Goal: Task Accomplishment & Management: Complete application form

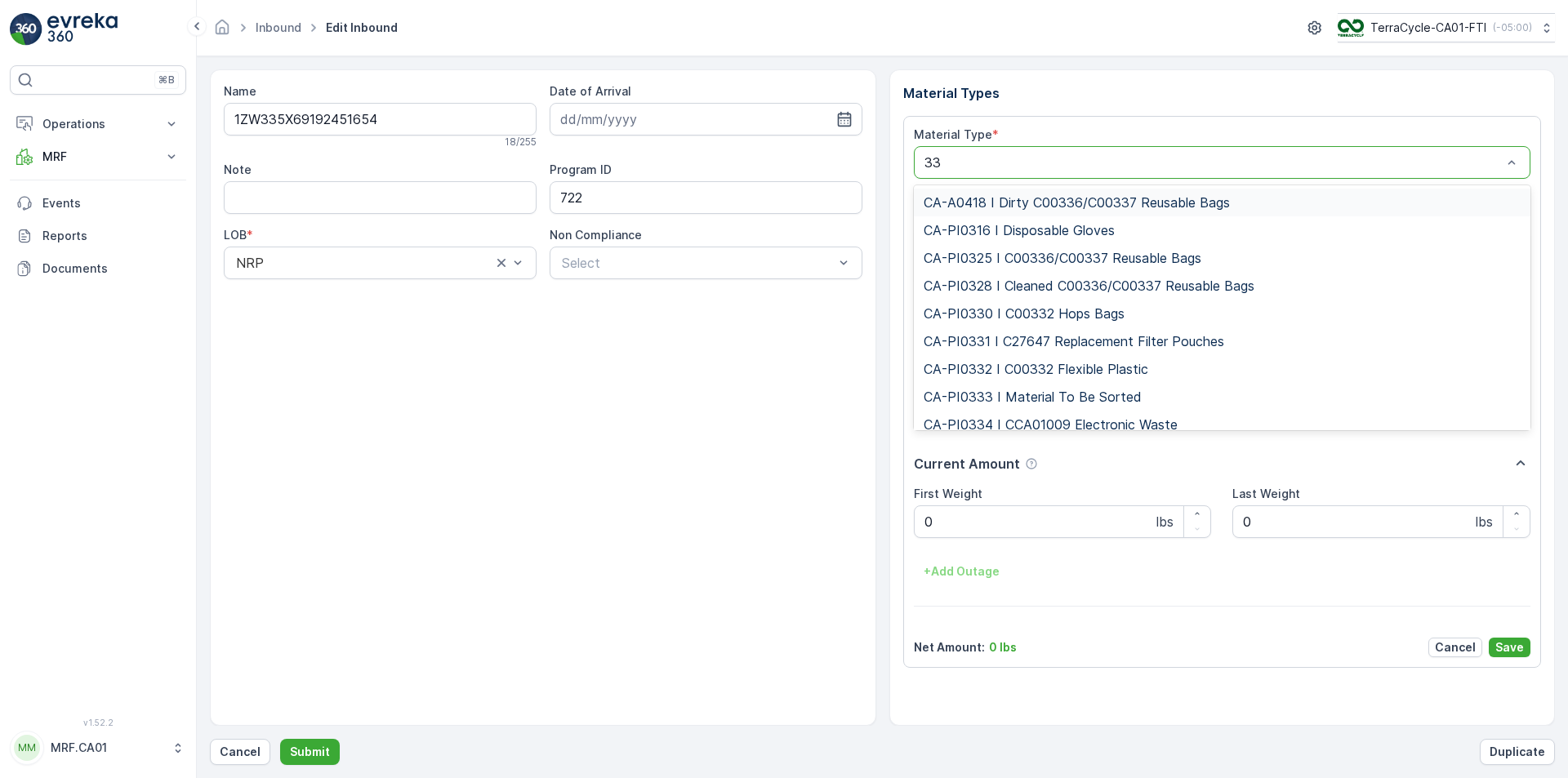
type input "333"
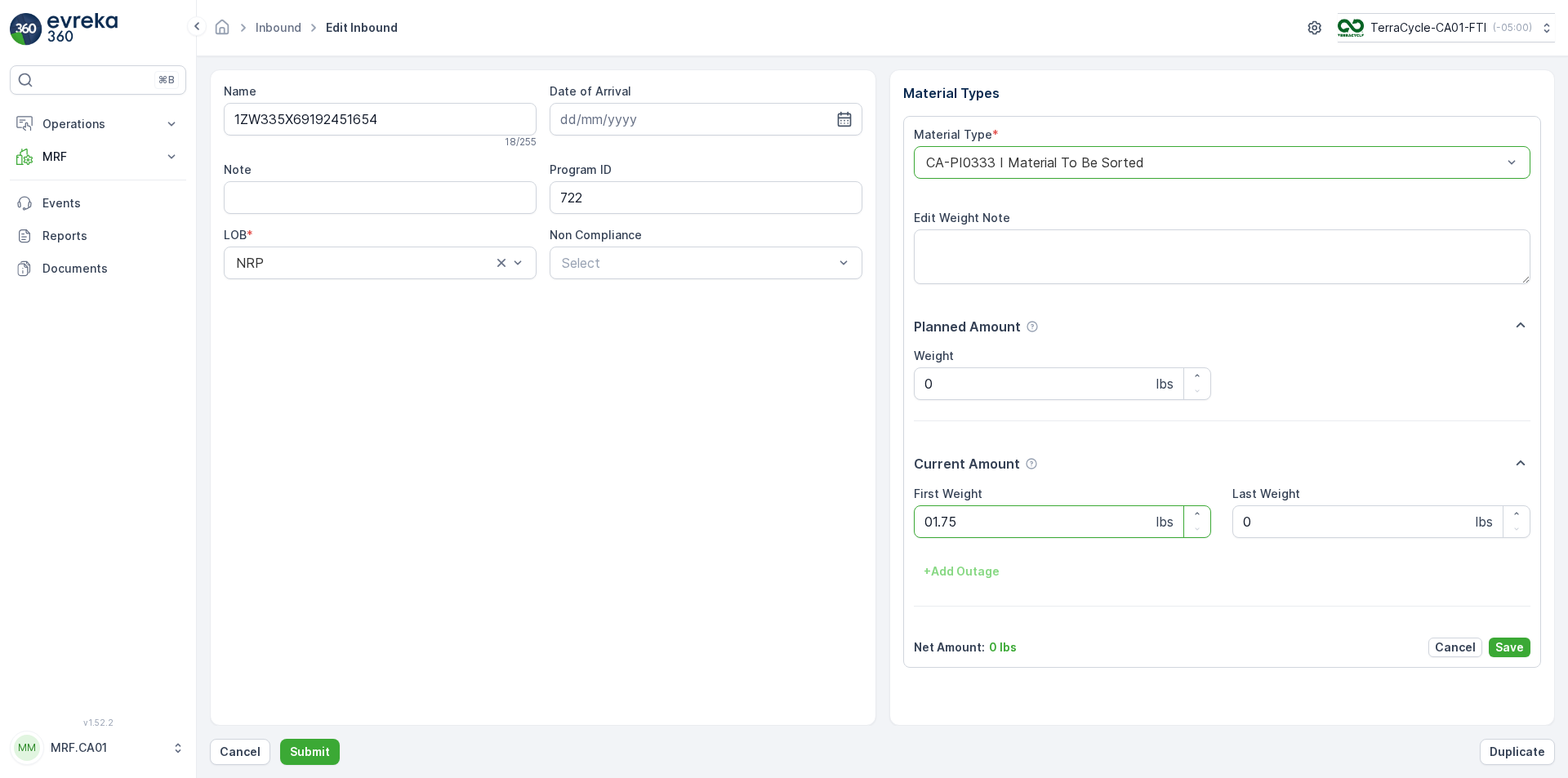
click at [280, 739] on button "Submit" at bounding box center [309, 752] width 60 height 26
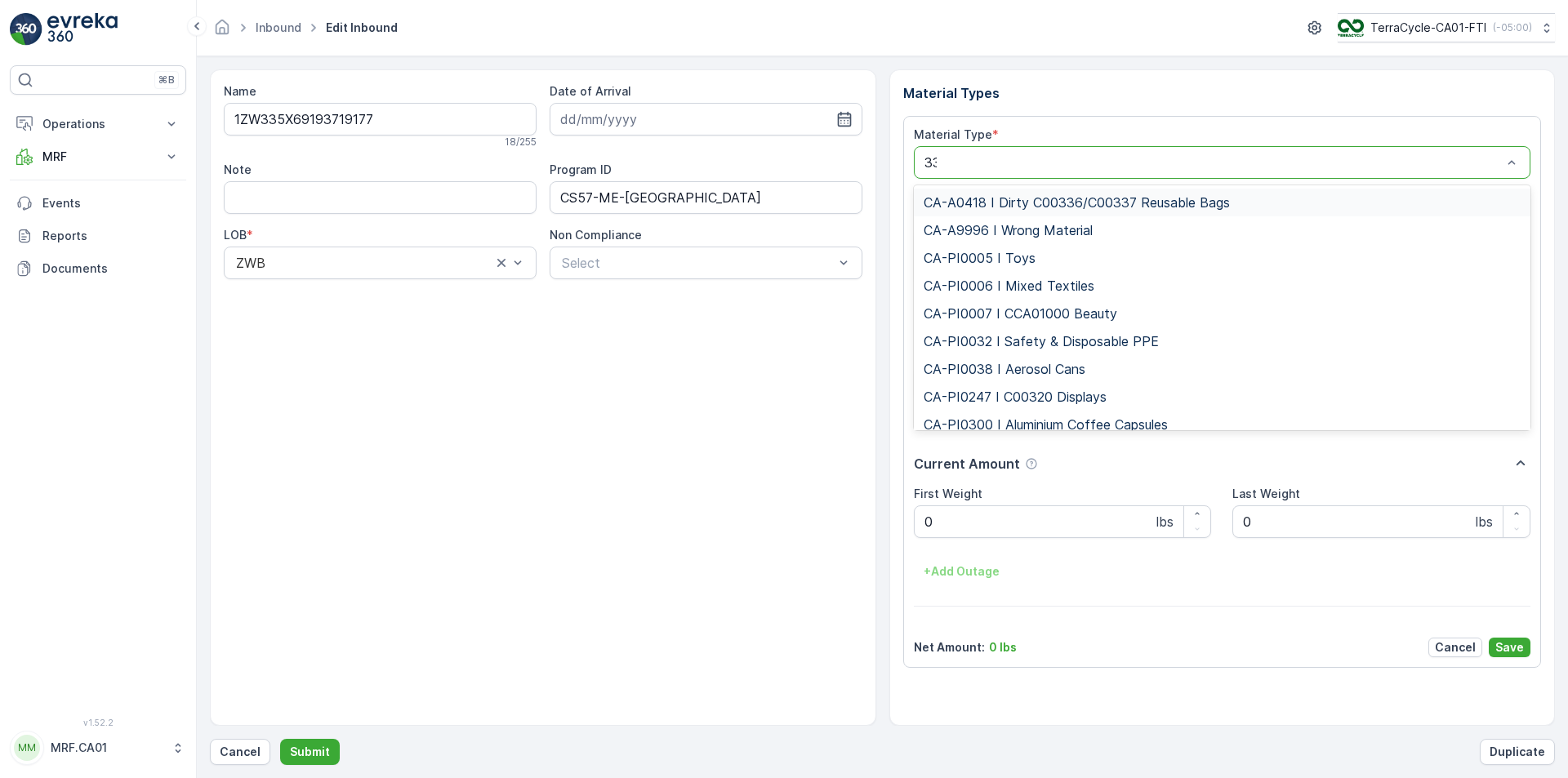
type input "333"
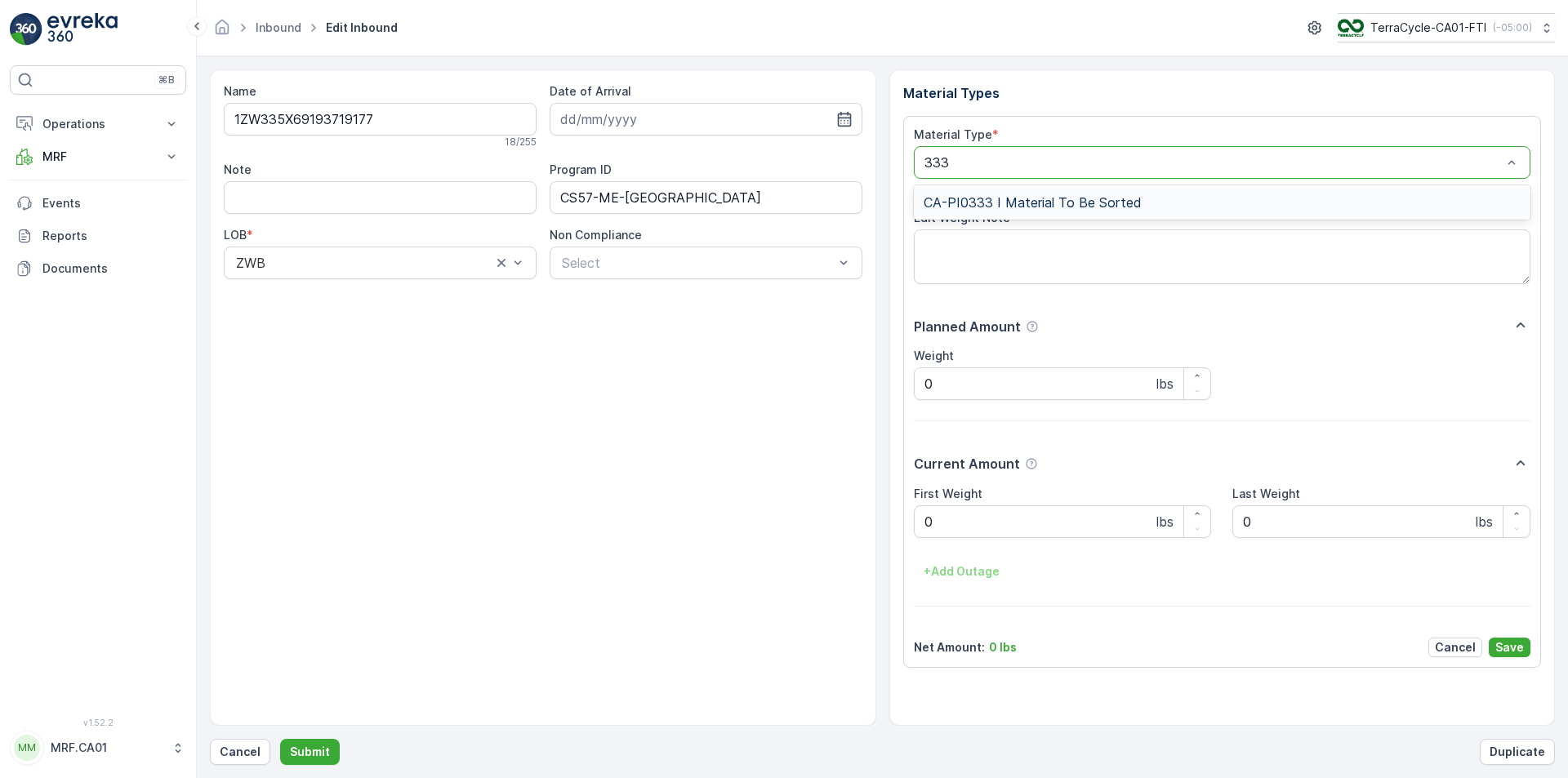
click at [1008, 212] on div "CA-PI0333 I Material To Be Sorted" at bounding box center [1222, 203] width 617 height 28
click at [280, 739] on button "Submit" at bounding box center [309, 752] width 60 height 26
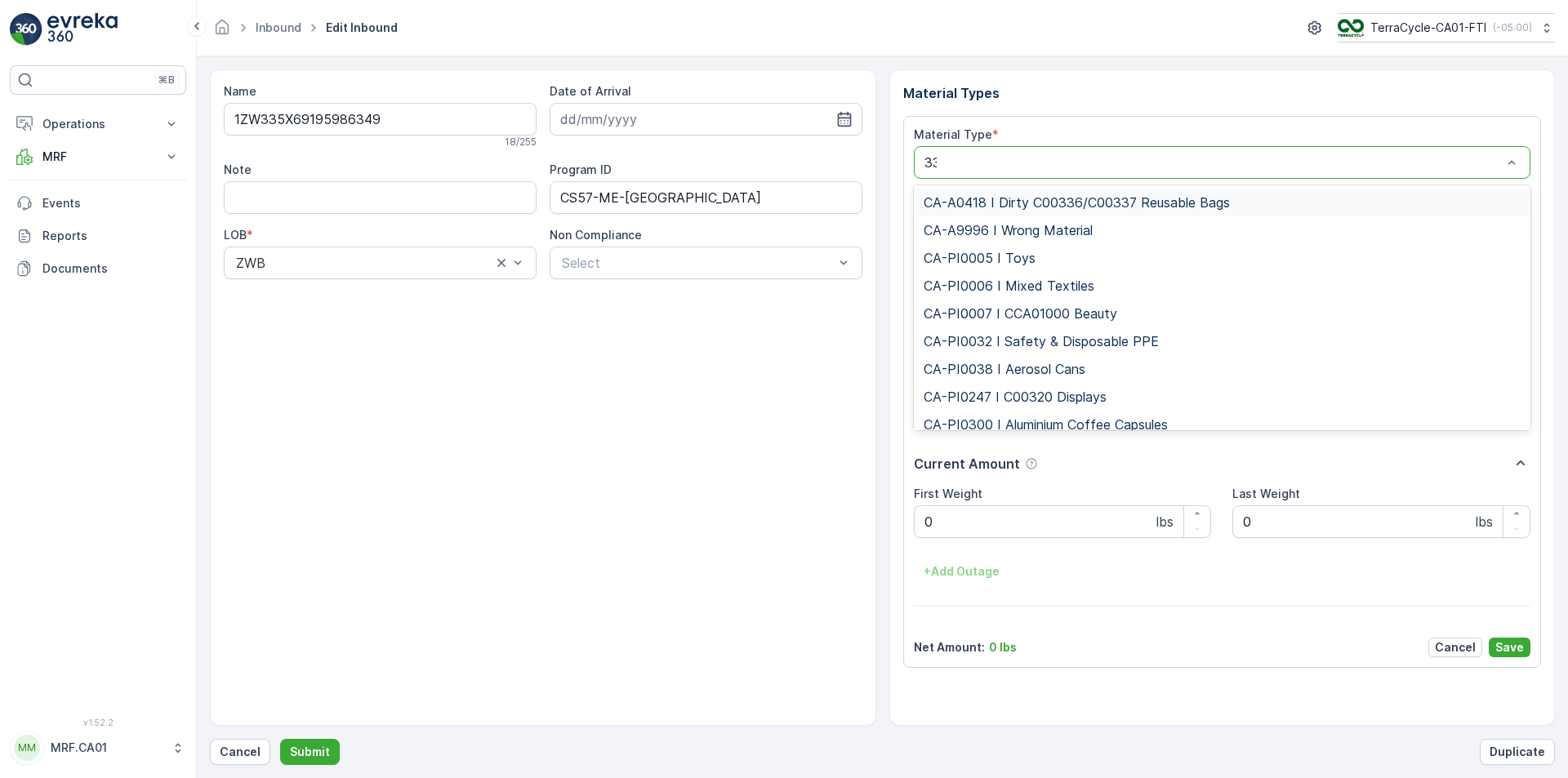
type input "333"
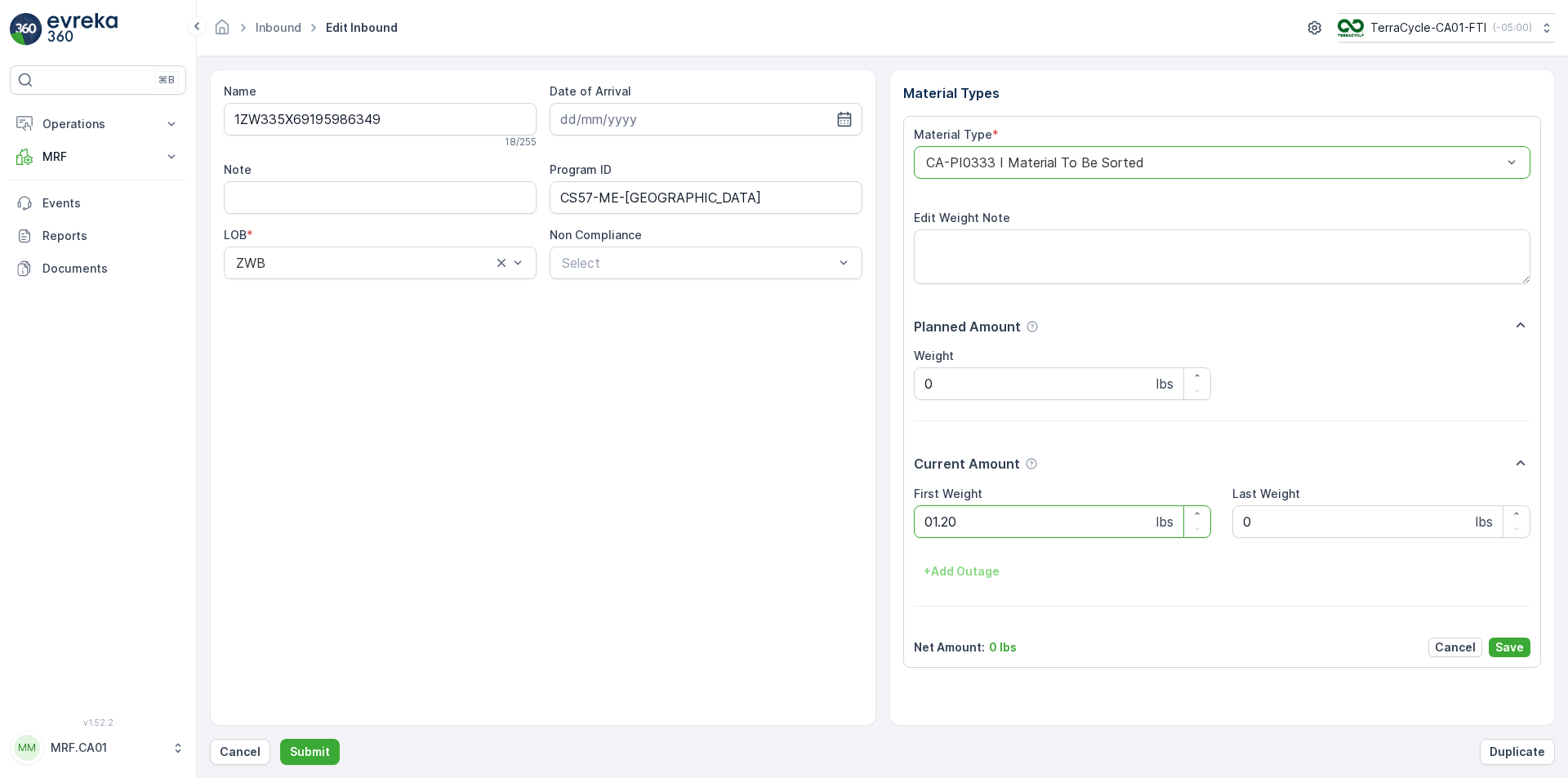
click at [280, 739] on button "Submit" at bounding box center [309, 752] width 60 height 26
type input "[DATE]"
type Weight "1.3"
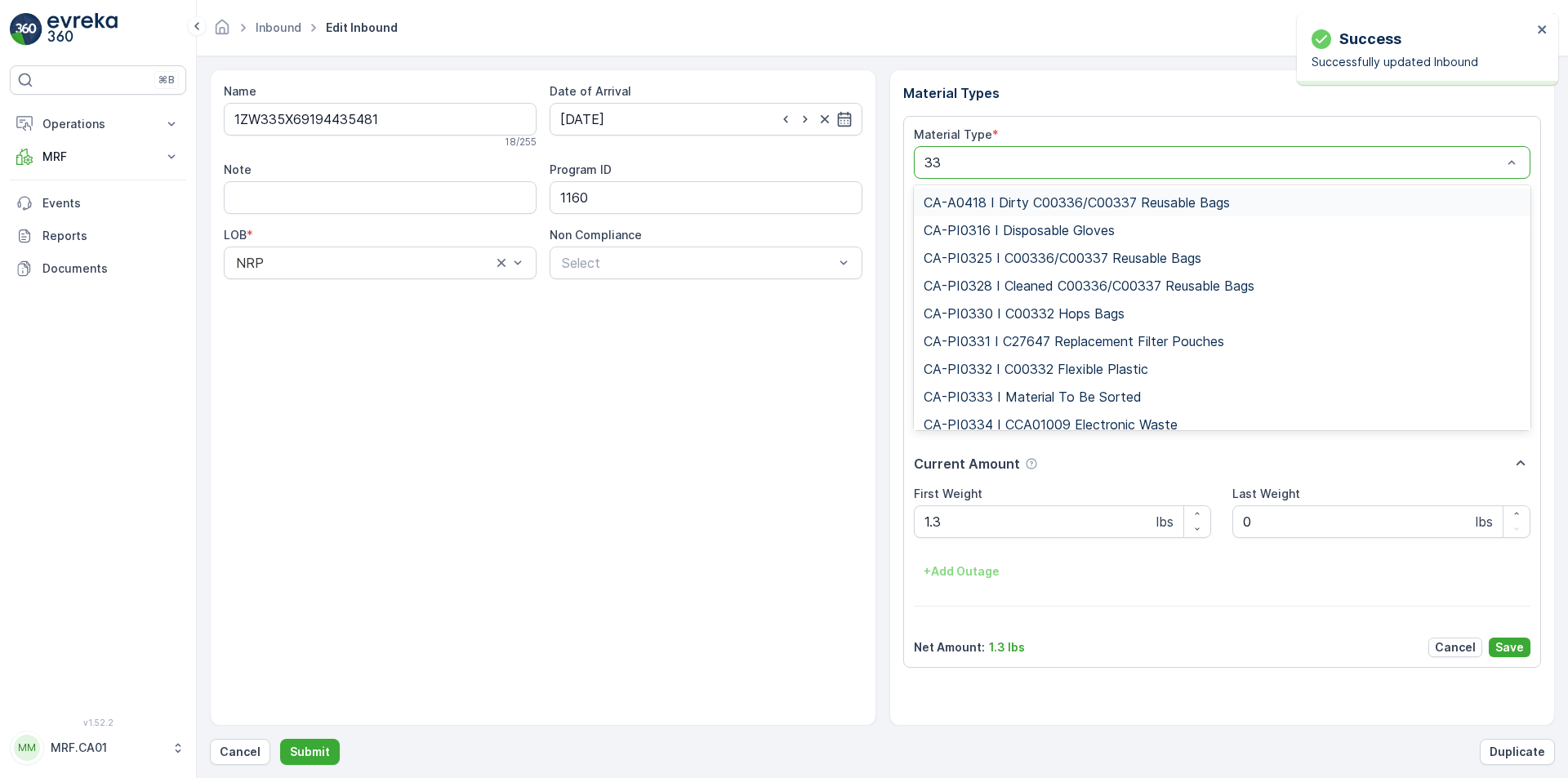
type input "333"
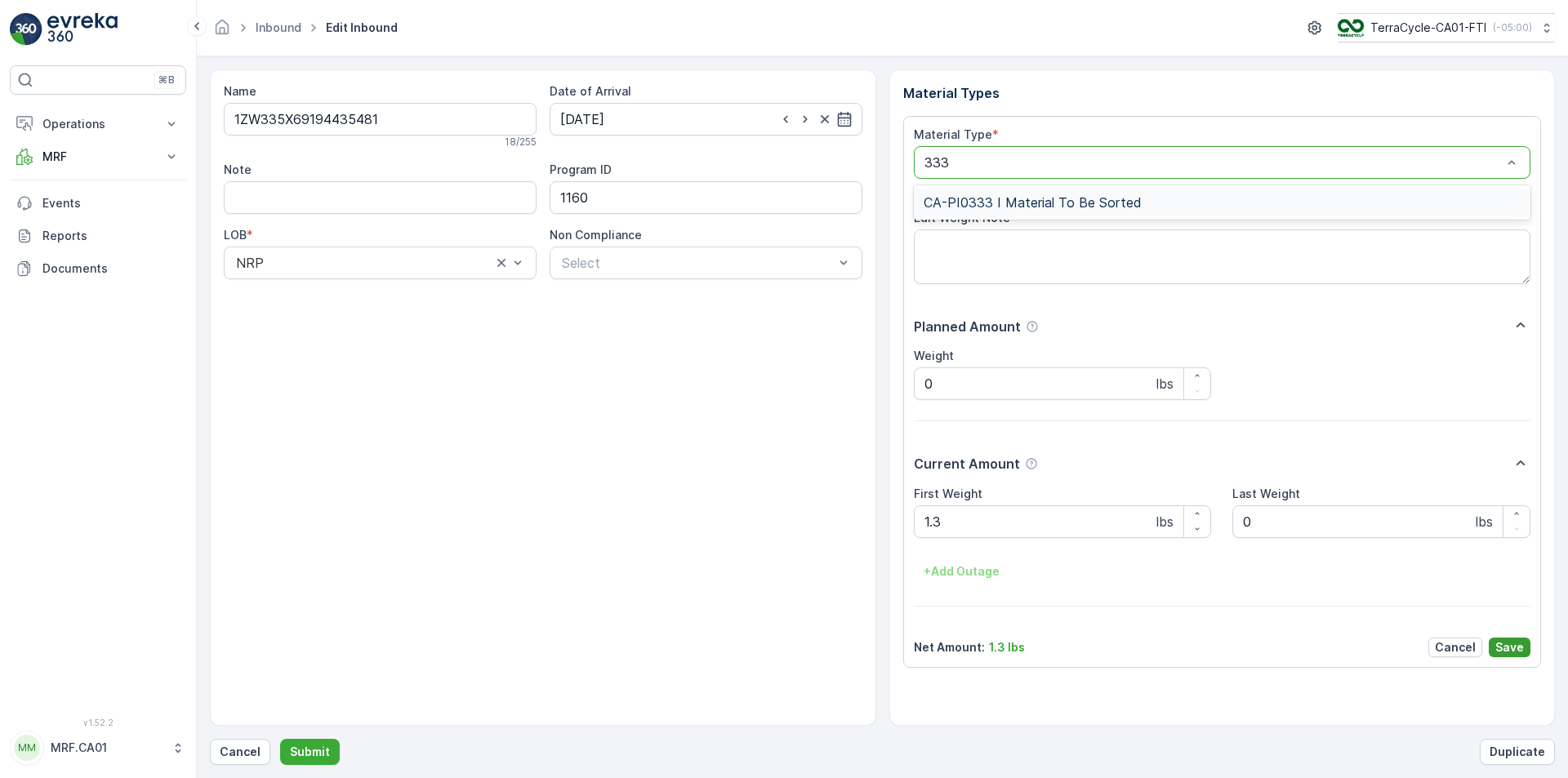
click at [1525, 645] on button "Save" at bounding box center [1509, 648] width 41 height 20
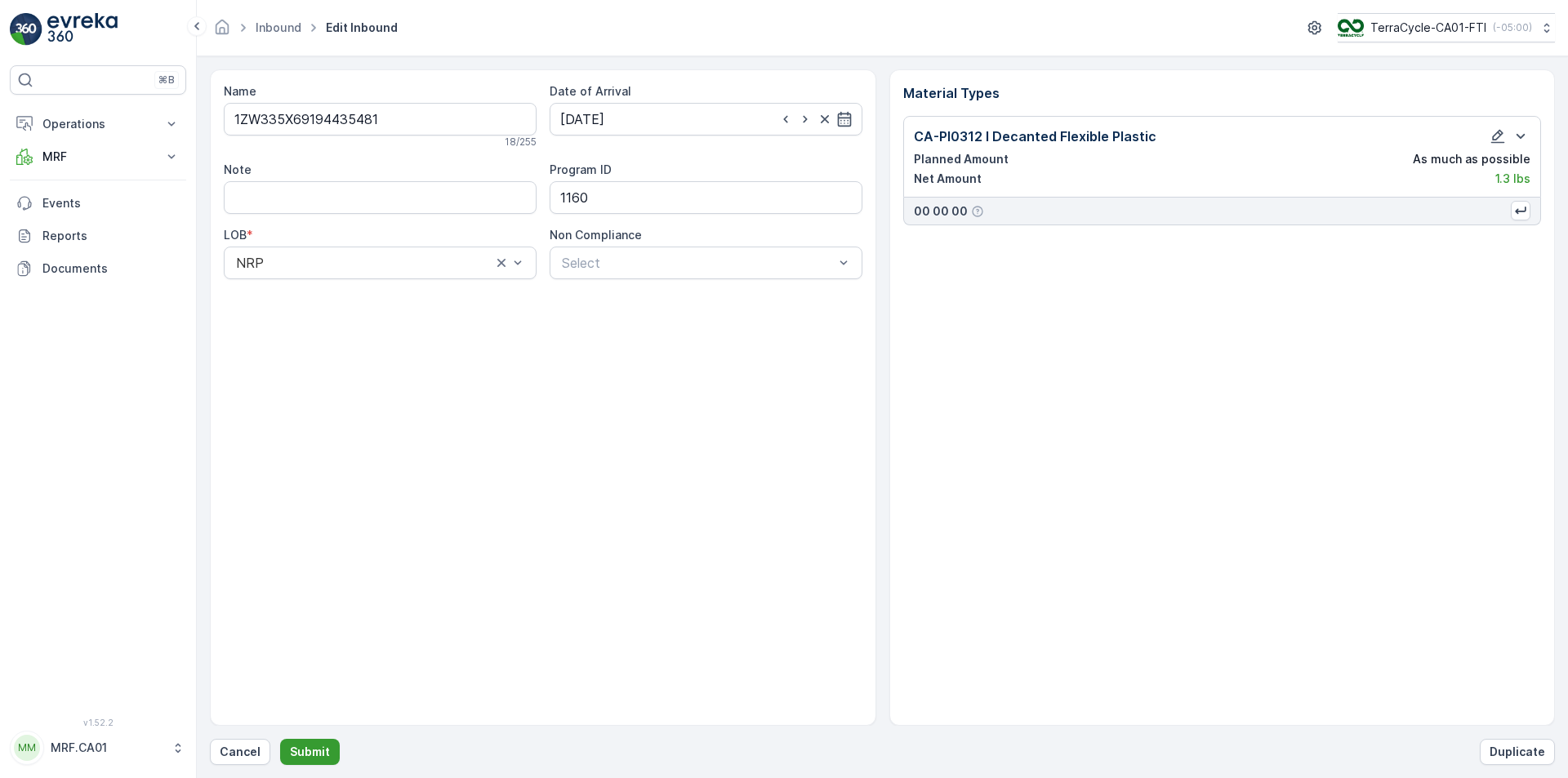
click at [320, 752] on p "Submit" at bounding box center [310, 752] width 40 height 16
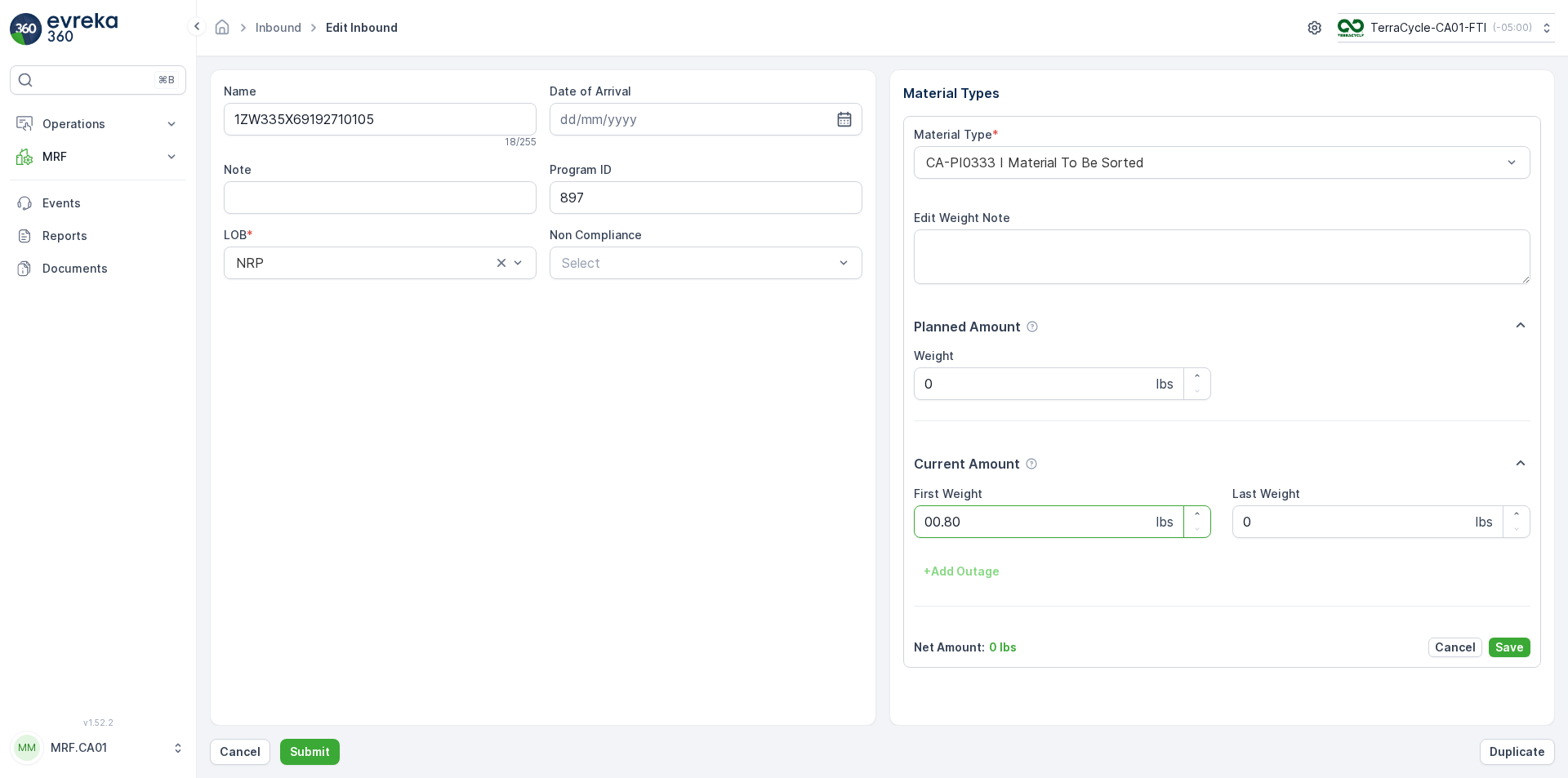
click at [280, 739] on button "Submit" at bounding box center [309, 752] width 60 height 26
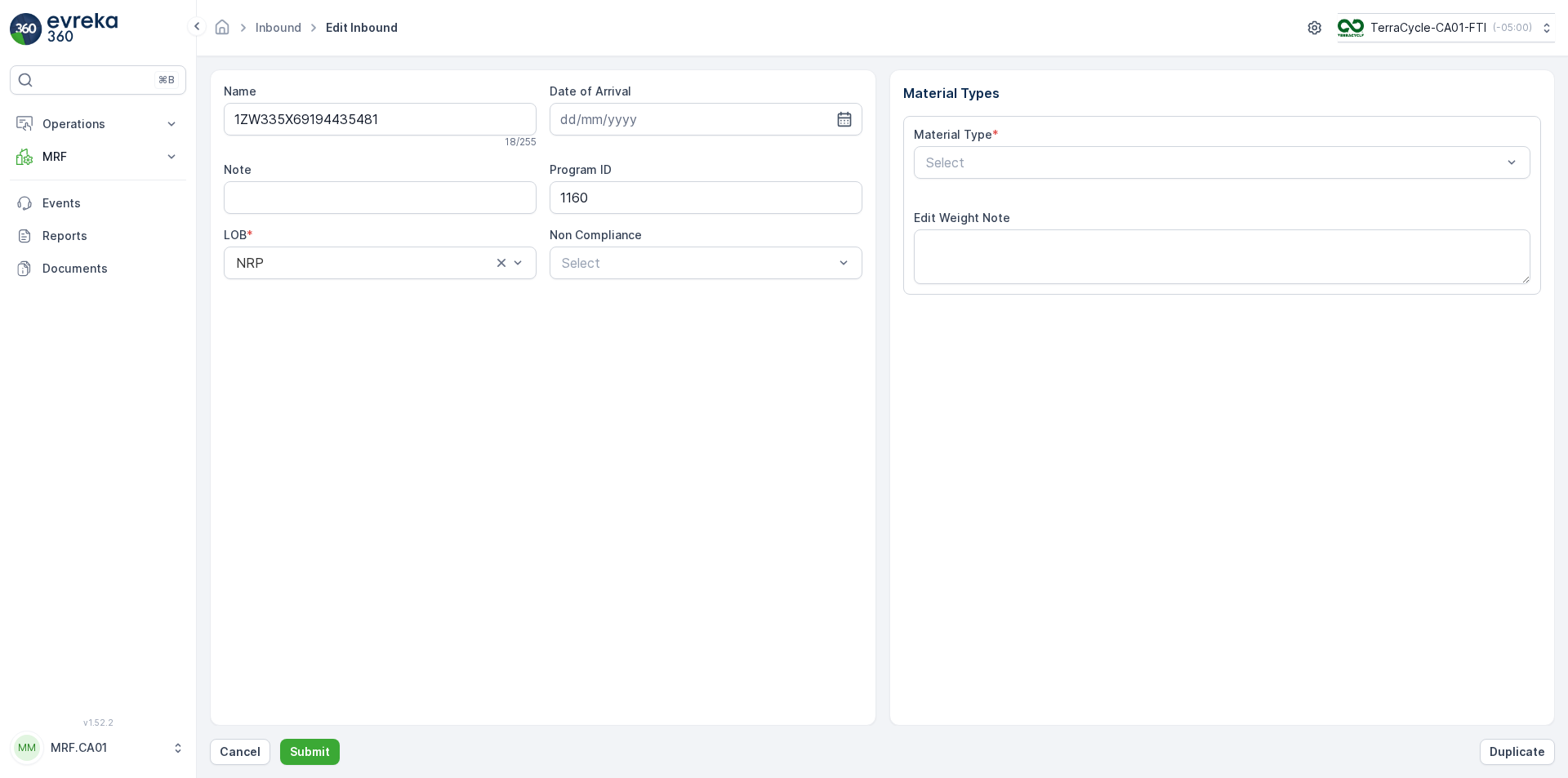
type input "[DATE]"
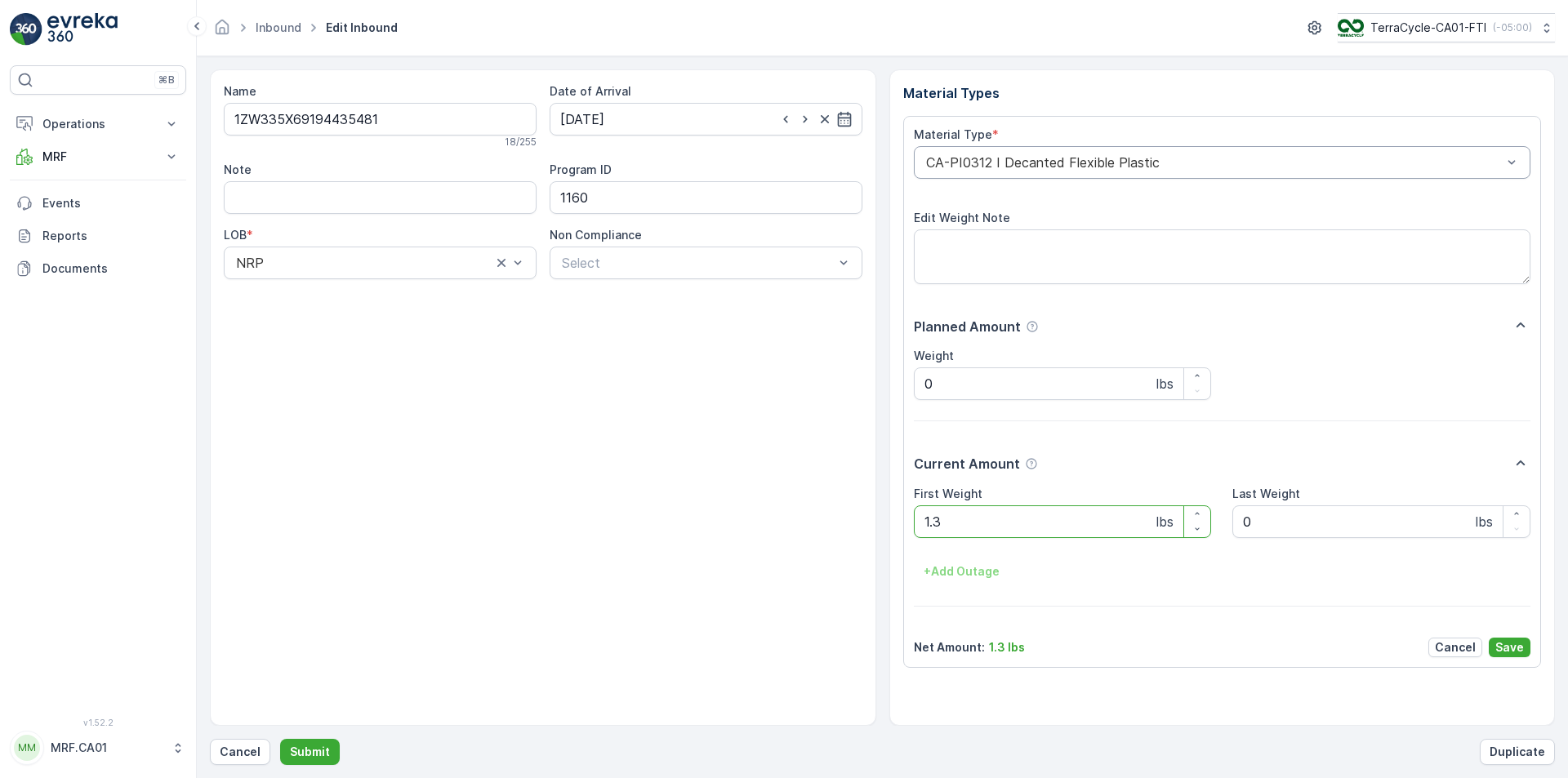
click at [1200, 151] on div "CA-PI0312 I Decanted Flexible Plastic" at bounding box center [1222, 162] width 617 height 33
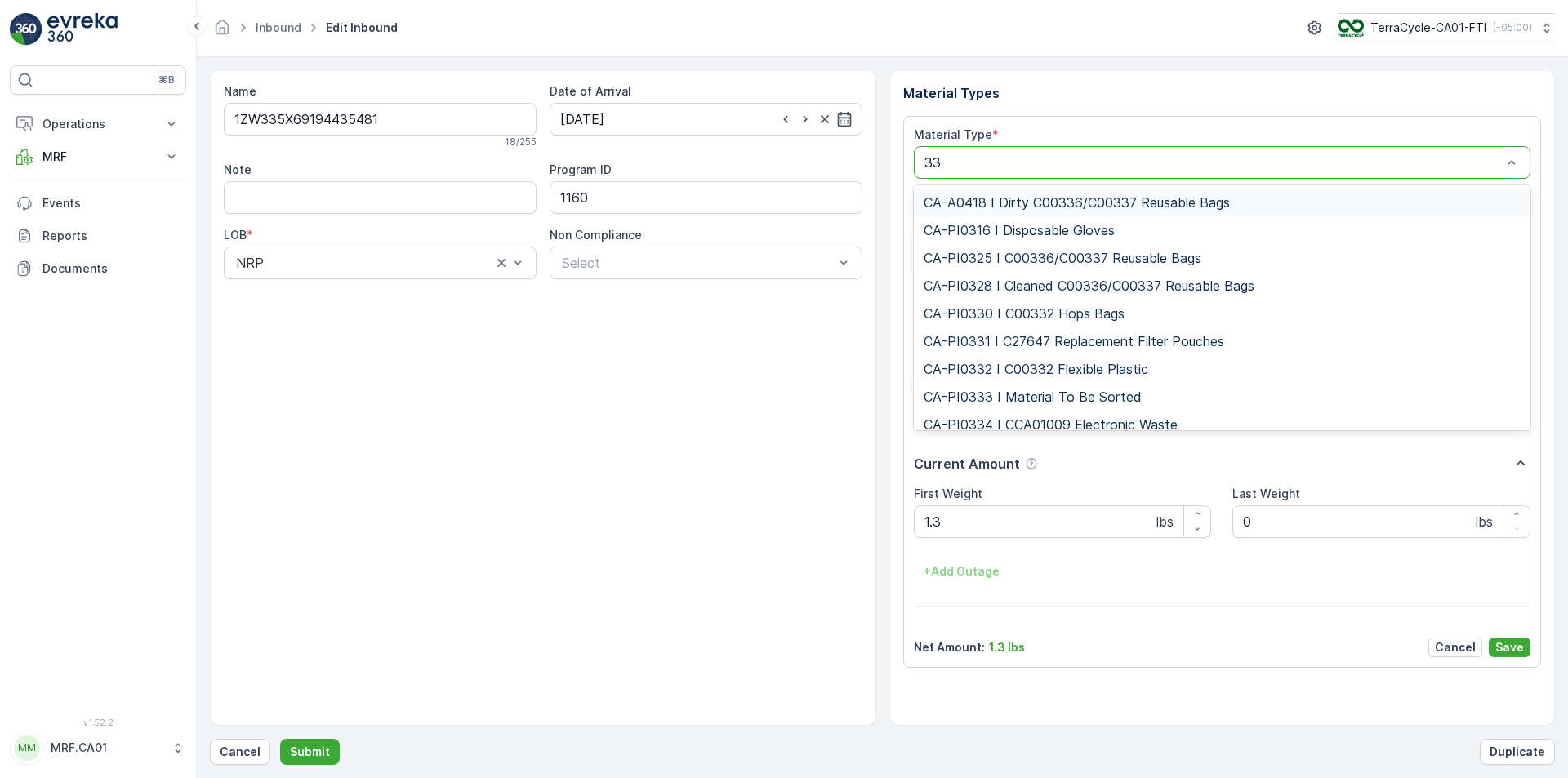
type input "333"
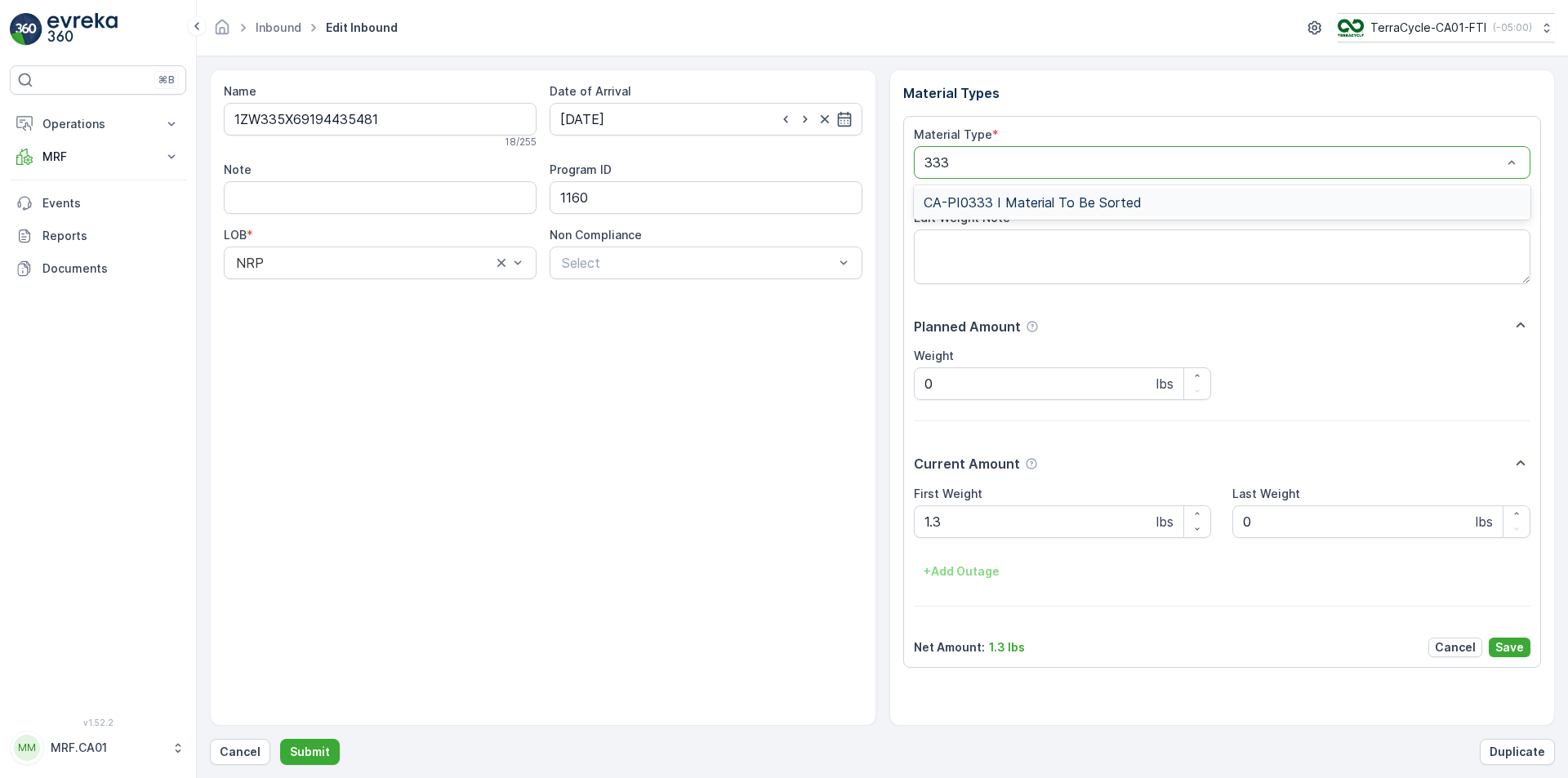
click at [1193, 191] on div "CA-PI0333 I Material To Be Sorted" at bounding box center [1222, 203] width 617 height 28
click at [1519, 640] on p "Save" at bounding box center [1509, 648] width 28 height 16
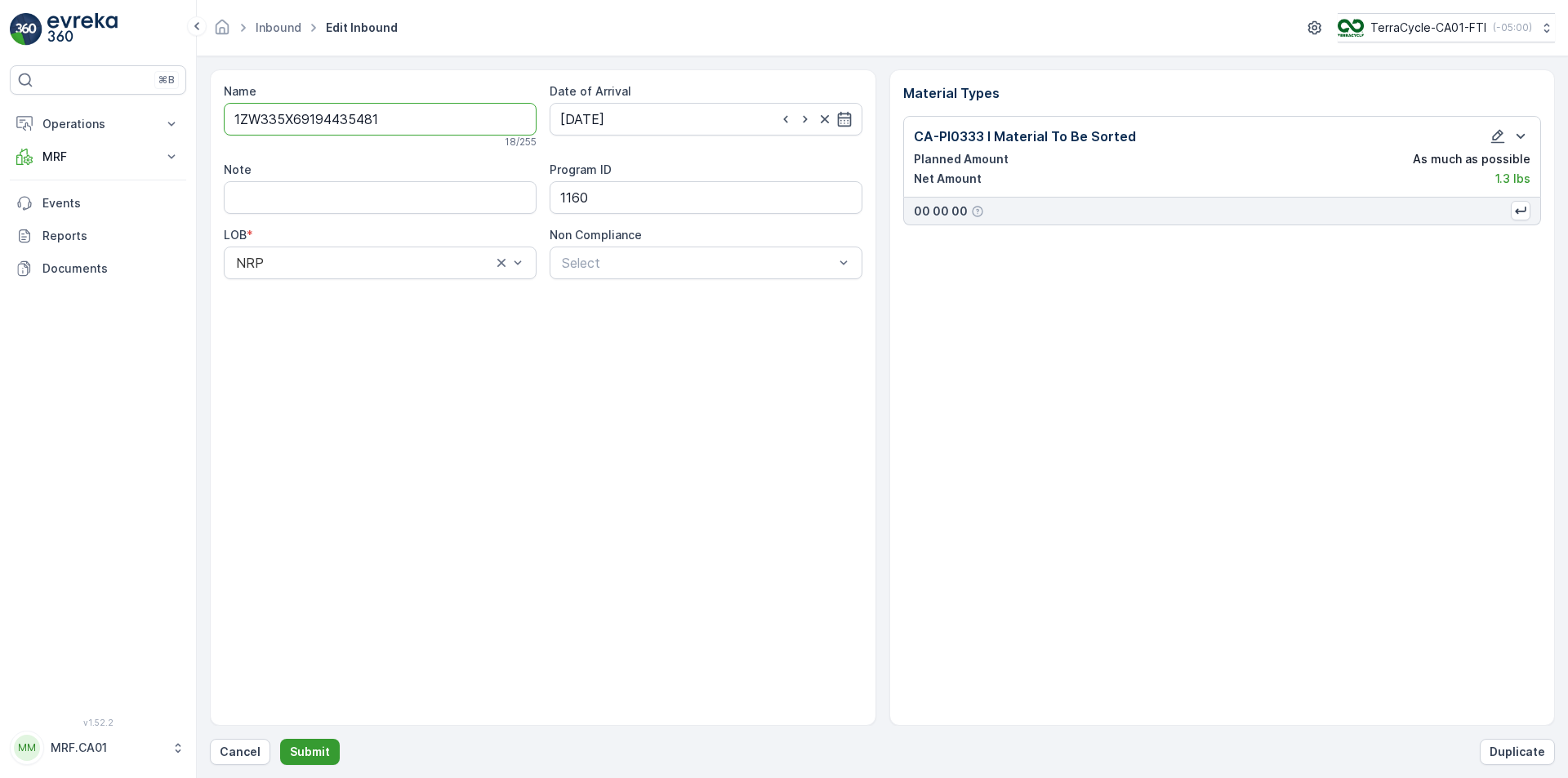
click at [313, 754] on p "Submit" at bounding box center [310, 752] width 40 height 16
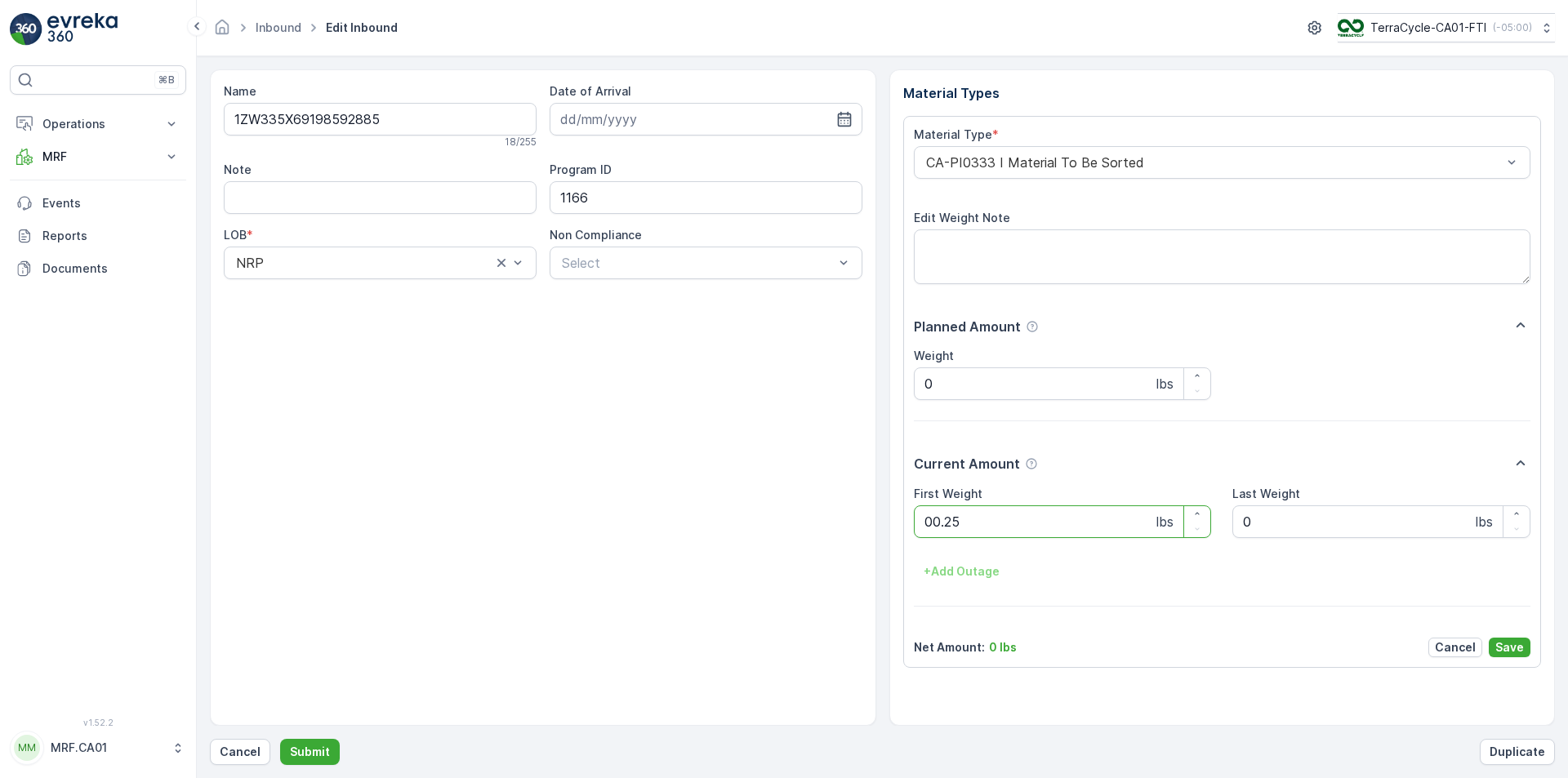
click at [280, 739] on button "Submit" at bounding box center [309, 752] width 60 height 26
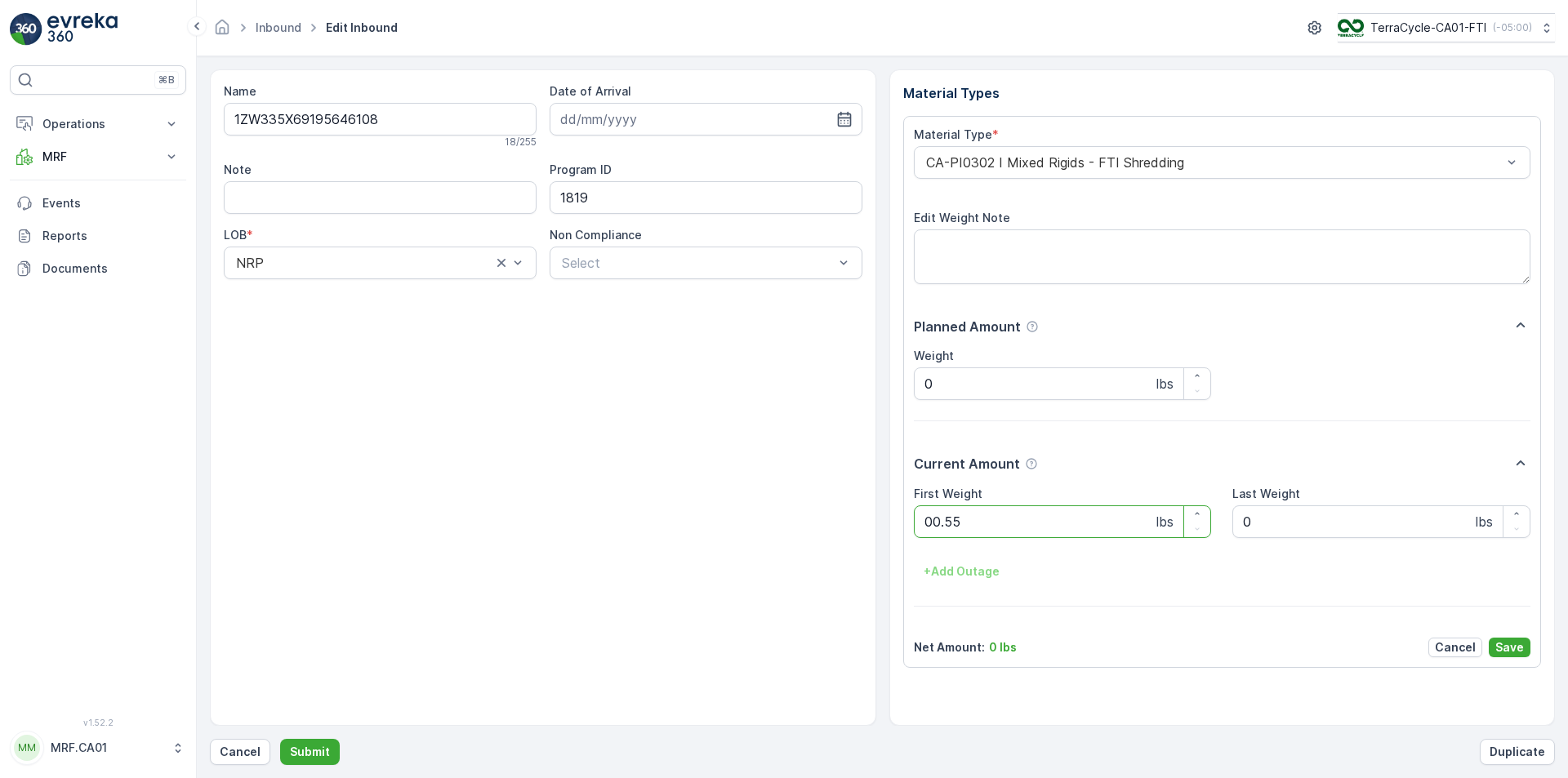
click at [280, 739] on button "Submit" at bounding box center [309, 752] width 60 height 26
type Weight "015"
click at [280, 739] on button "Submit" at bounding box center [309, 752] width 60 height 26
type Weight "018"
click at [280, 739] on button "Submit" at bounding box center [309, 752] width 60 height 26
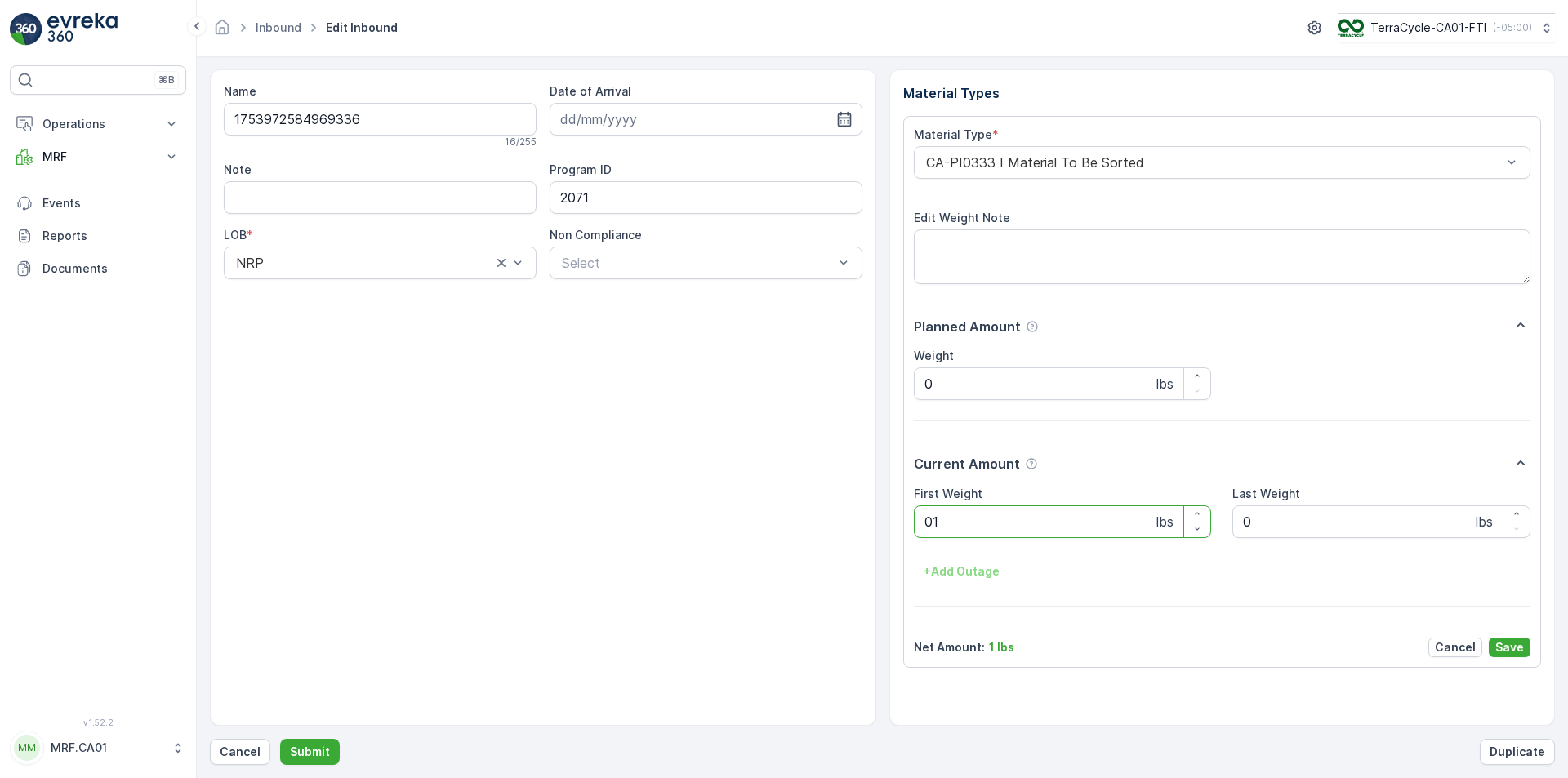
type Weight "016"
click at [280, 739] on button "Submit" at bounding box center [309, 752] width 60 height 26
type Weight "016"
click at [280, 739] on button "Submit" at bounding box center [309, 752] width 60 height 26
type Weight "015"
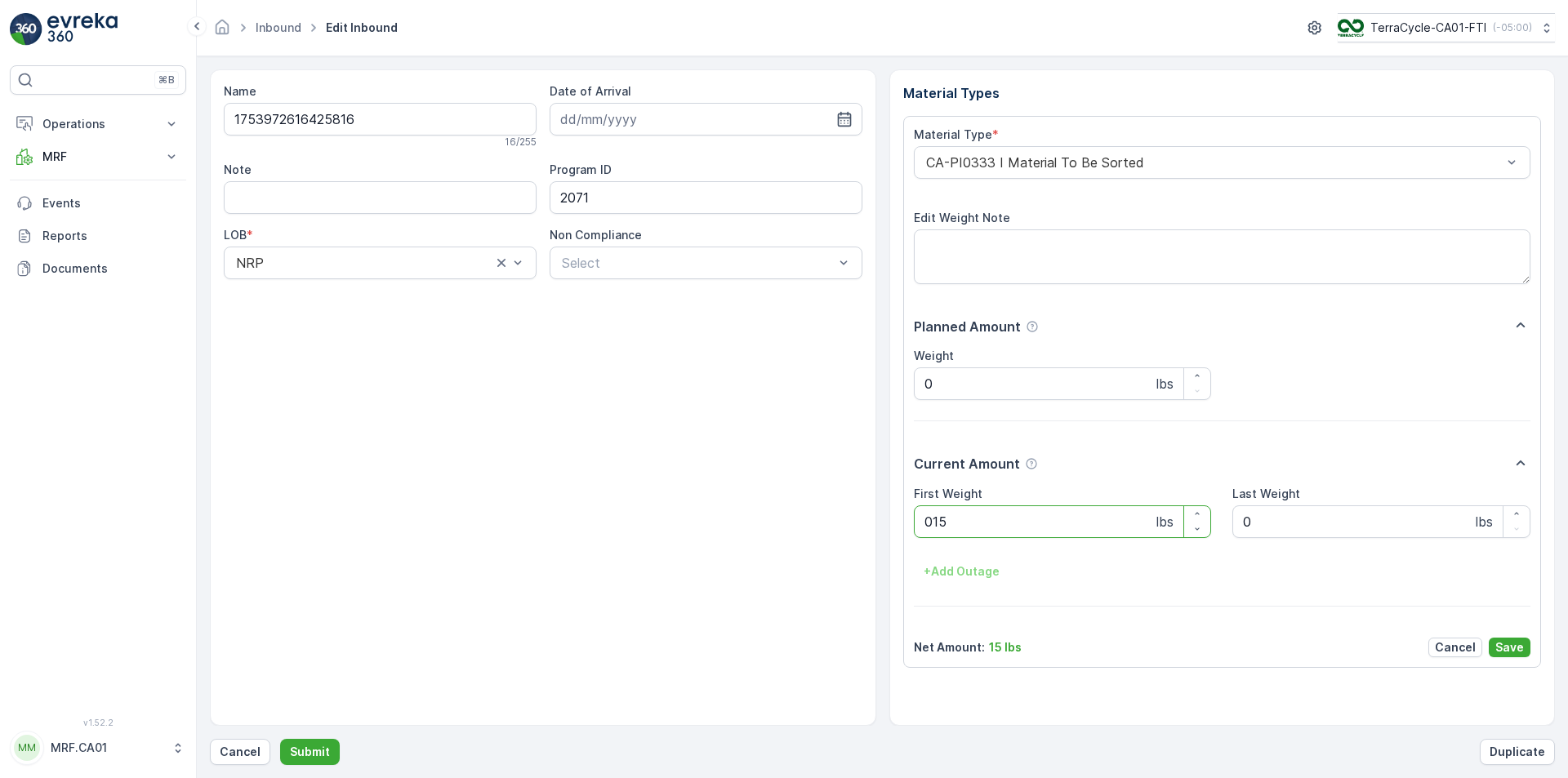
click at [280, 739] on button "Submit" at bounding box center [309, 752] width 60 height 26
